Goal: Task Accomplishment & Management: Use online tool/utility

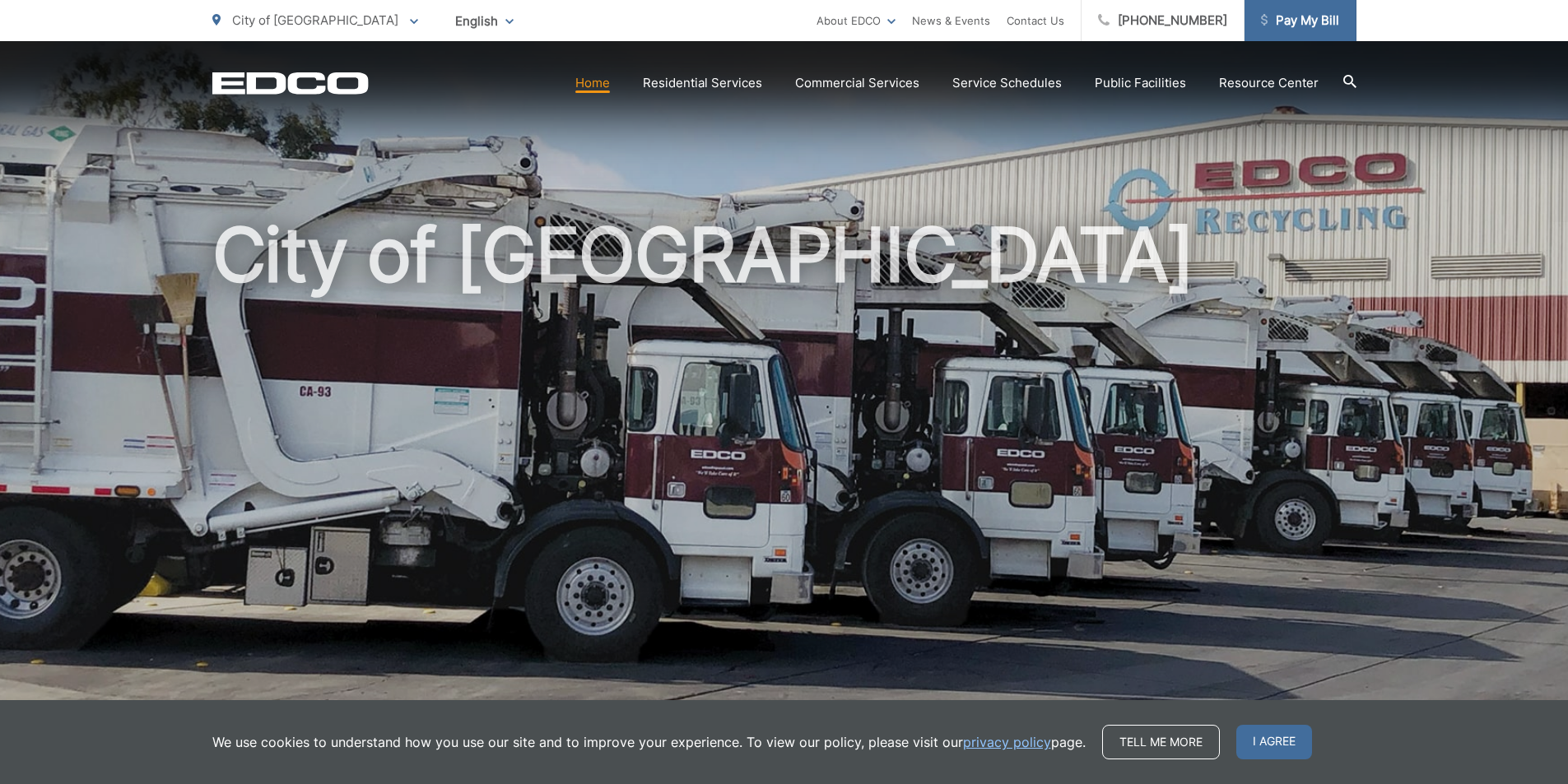
click at [1299, 19] on span "Pay My Bill" at bounding box center [1299, 21] width 78 height 20
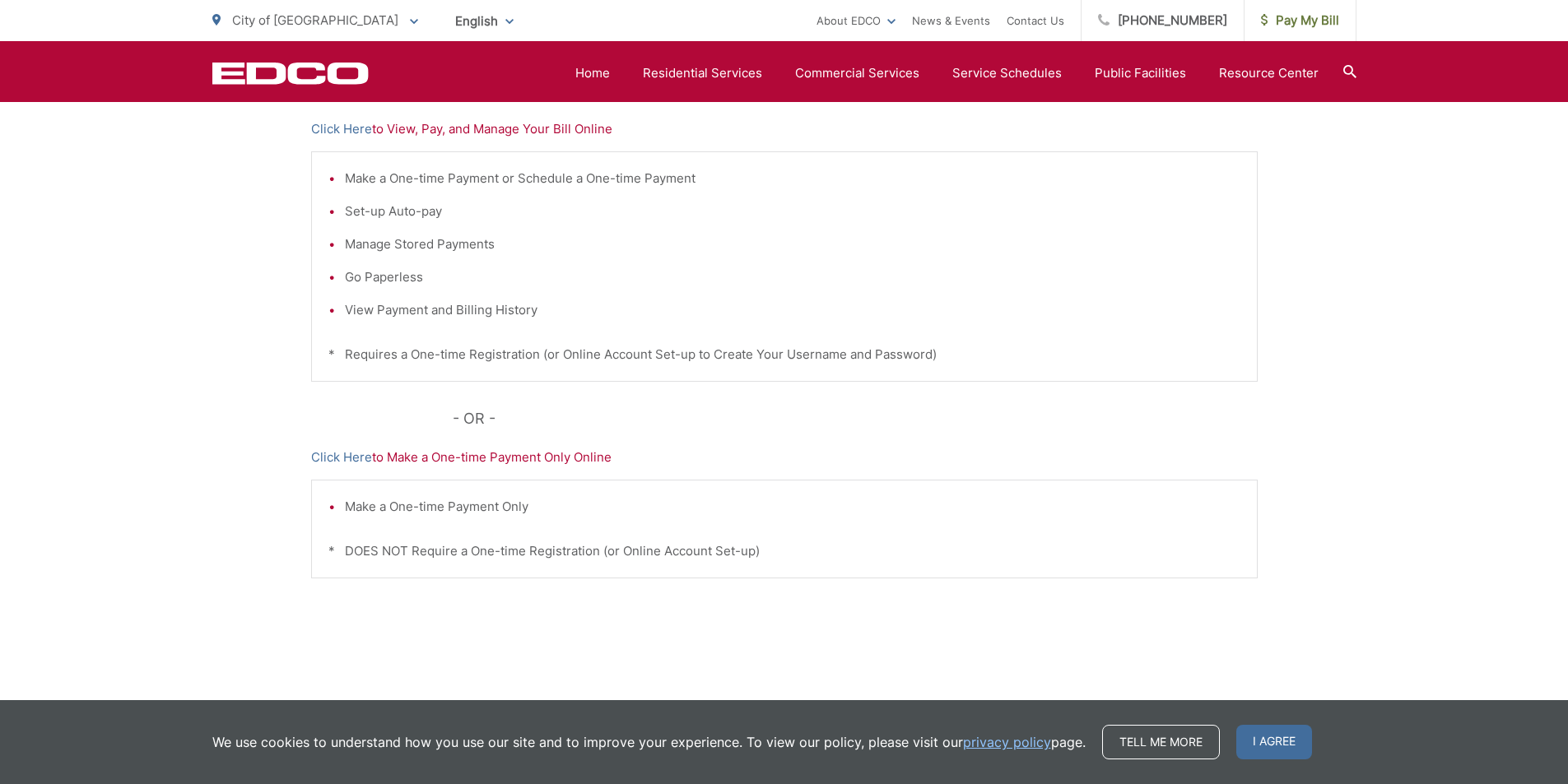
scroll to position [386, 0]
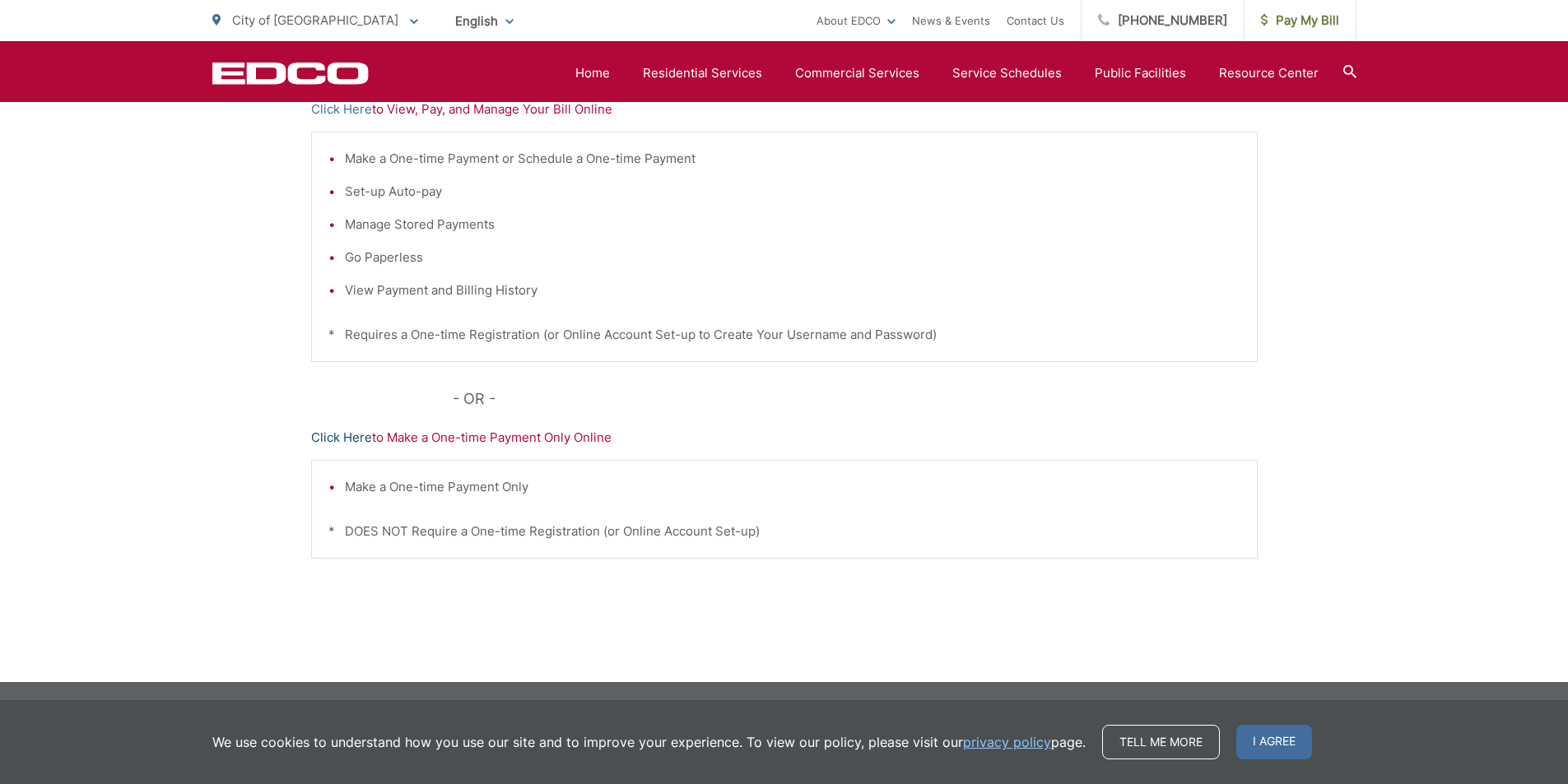
click at [333, 438] on link "Click Here" at bounding box center [342, 438] width 61 height 20
click at [1290, 21] on span "Pay My Bill" at bounding box center [1299, 21] width 78 height 20
click at [354, 109] on link "Click Here" at bounding box center [342, 109] width 61 height 20
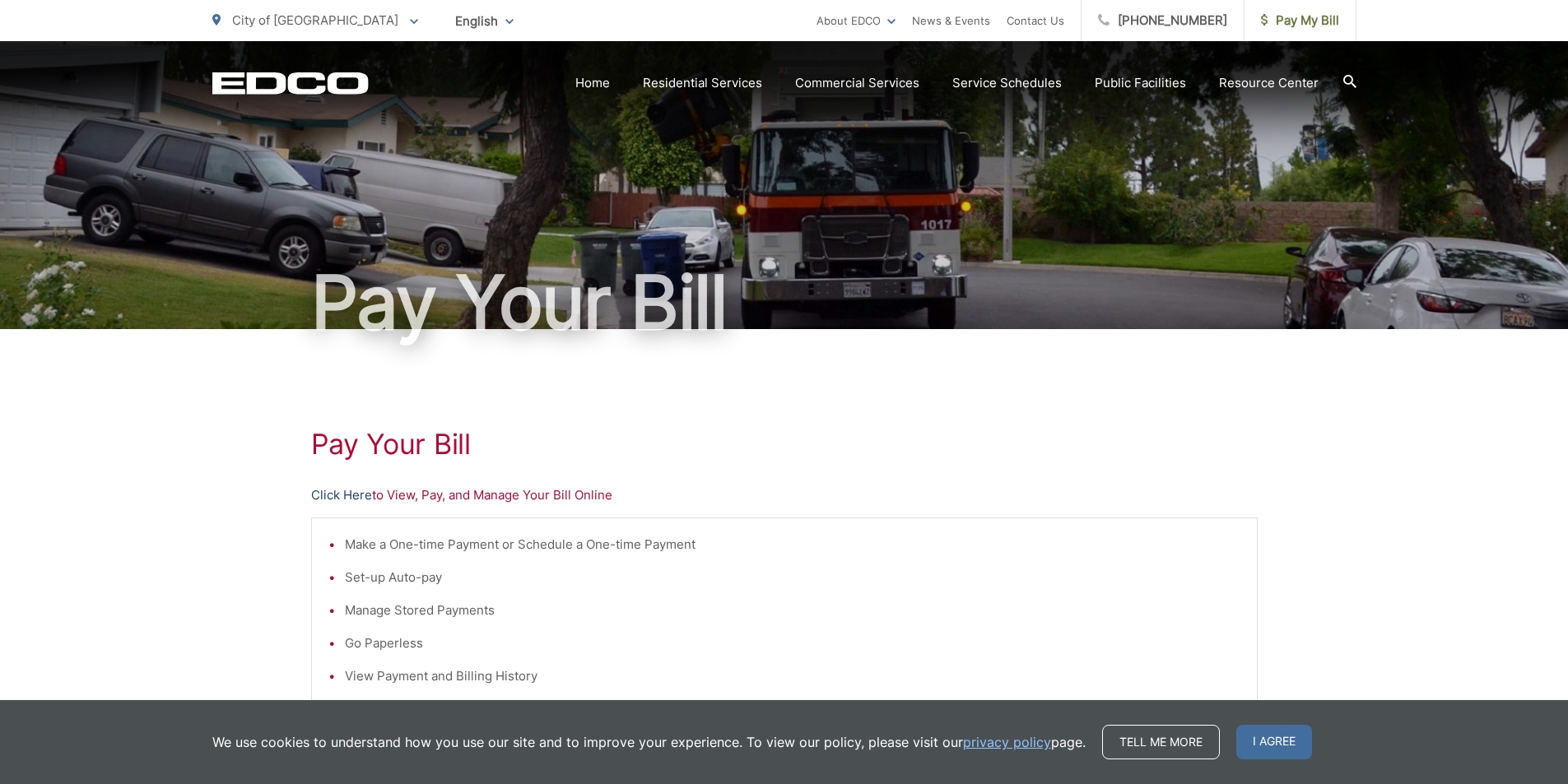
click at [344, 495] on link "Click Here" at bounding box center [342, 495] width 61 height 20
click at [1293, 18] on span "Pay My Bill" at bounding box center [1299, 21] width 78 height 20
click at [358, 495] on link "Click Here" at bounding box center [342, 495] width 61 height 20
